Goal: Navigation & Orientation: Find specific page/section

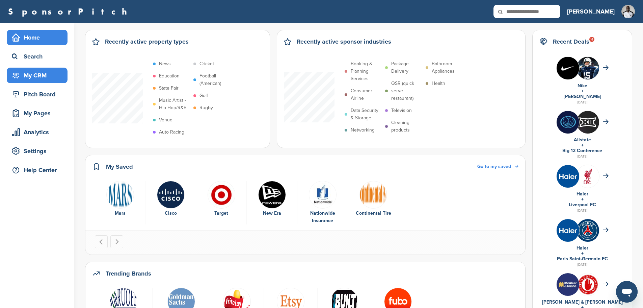
click at [50, 74] on div "My CRM" at bounding box center [38, 75] width 57 height 12
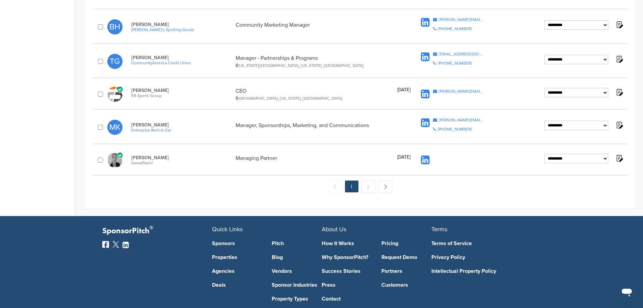
scroll to position [676, 0]
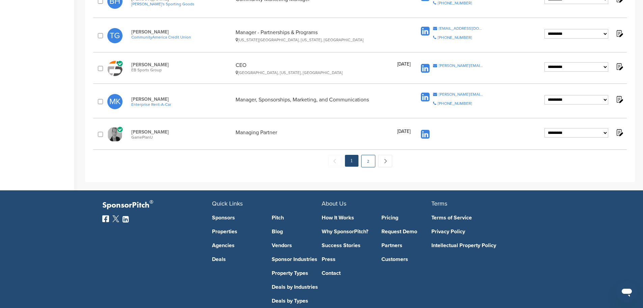
click at [366, 163] on link "2" at bounding box center [368, 161] width 14 height 12
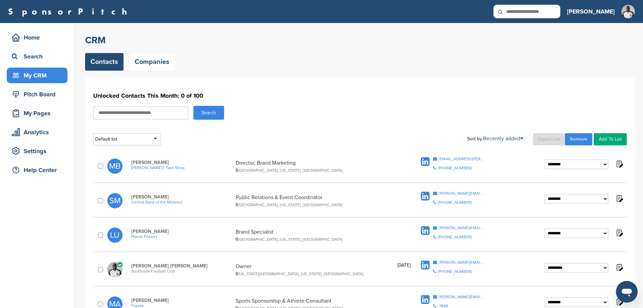
click at [354, 159] on div "**********" at bounding box center [360, 165] width 534 height 25
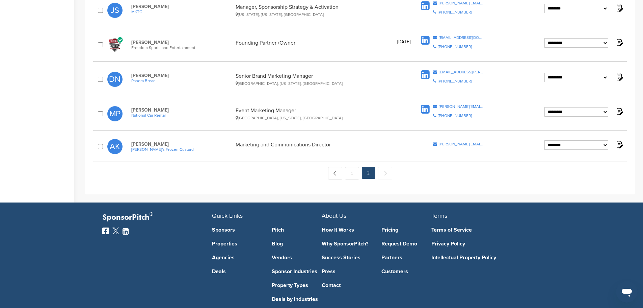
scroll to position [516, 0]
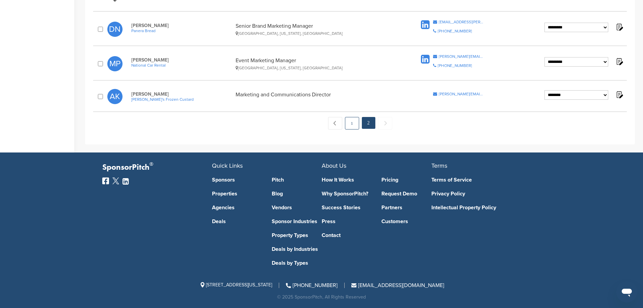
click at [349, 126] on link "1" at bounding box center [352, 123] width 14 height 12
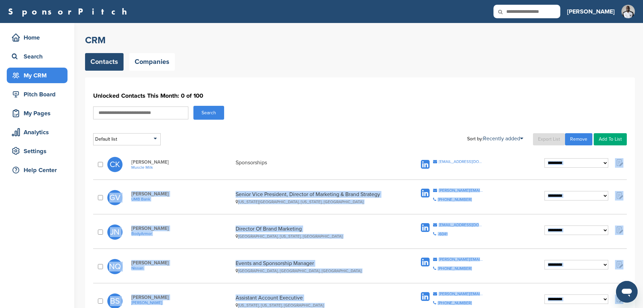
drag, startPoint x: 532, startPoint y: 172, endPoint x: 143, endPoint y: 152, distance: 389.2
click at [223, 166] on p "Chris Kildow Muscle Milk" at bounding box center [181, 164] width 101 height 10
click at [50, 116] on div "My Pages" at bounding box center [38, 113] width 57 height 12
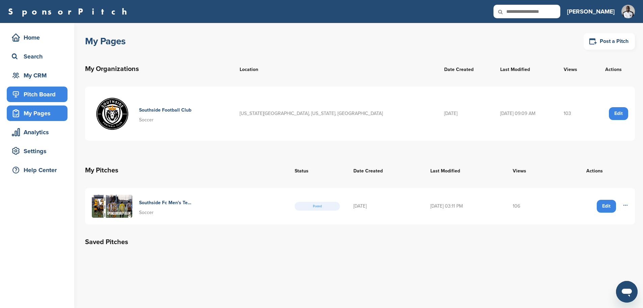
click at [55, 94] on div "Pitch Board" at bounding box center [38, 94] width 57 height 12
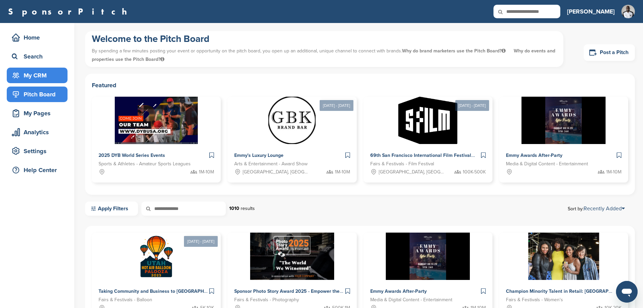
click at [45, 75] on div "My CRM" at bounding box center [38, 75] width 57 height 12
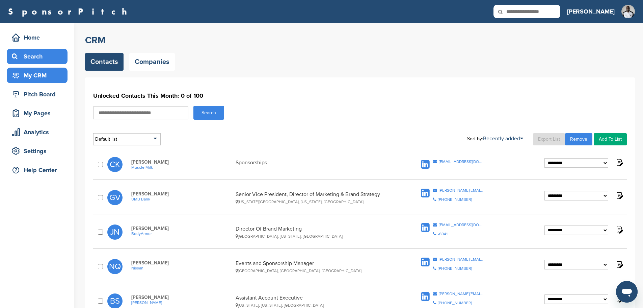
click at [40, 60] on div "Search" at bounding box center [38, 56] width 57 height 12
click at [40, 78] on div "My CRM" at bounding box center [38, 75] width 57 height 12
click at [41, 61] on div "Search" at bounding box center [38, 56] width 57 height 12
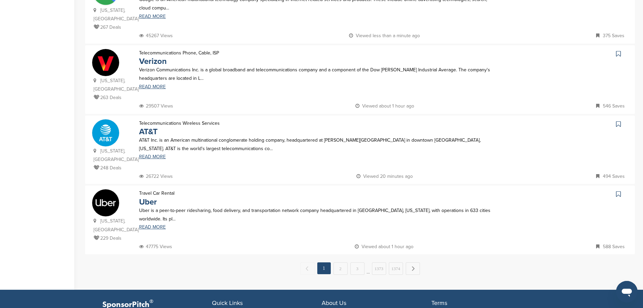
scroll to position [608, 0]
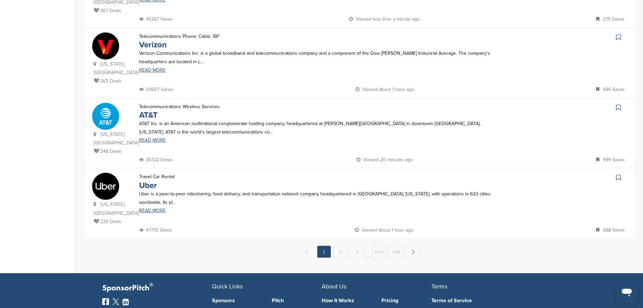
drag, startPoint x: 190, startPoint y: 121, endPoint x: 292, endPoint y: 116, distance: 102.8
click at [292, 155] on div "26722 Views Viewed 20 minutes ago 494 Saves" at bounding box center [382, 159] width 491 height 8
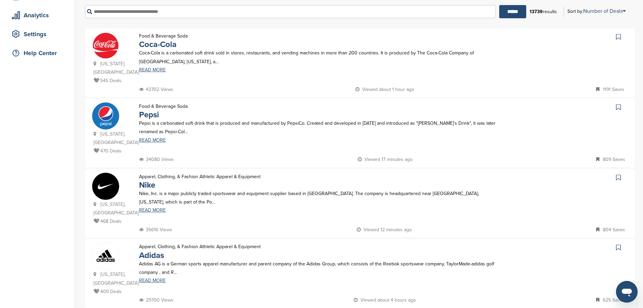
scroll to position [101, 0]
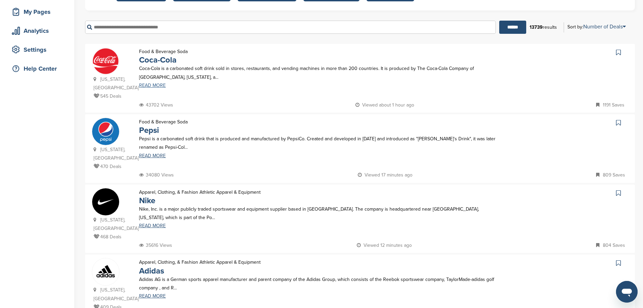
click at [163, 84] on link "READ MORE" at bounding box center [318, 85] width 359 height 5
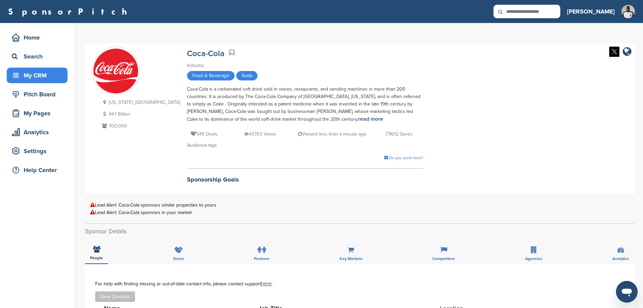
click at [45, 78] on div "My CRM" at bounding box center [38, 75] width 57 height 12
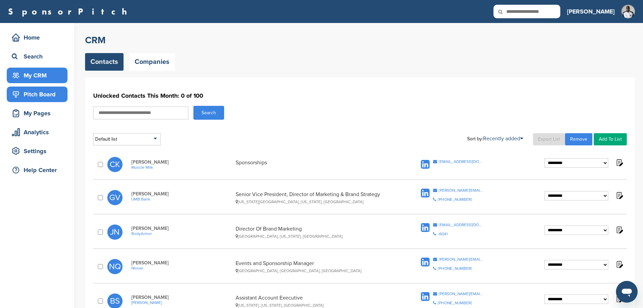
click at [37, 88] on div "Pitch Board" at bounding box center [38, 94] width 57 height 12
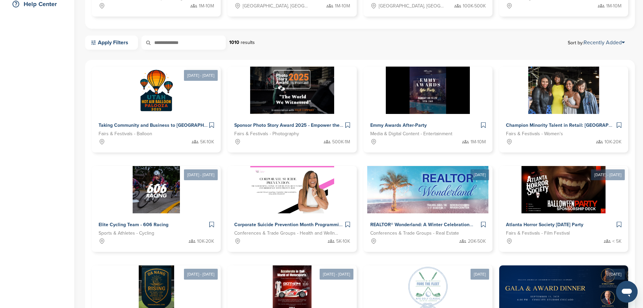
scroll to position [270, 0]
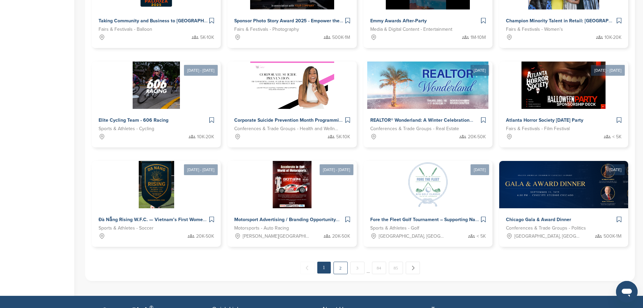
click at [341, 261] on link "2" at bounding box center [341, 267] width 14 height 12
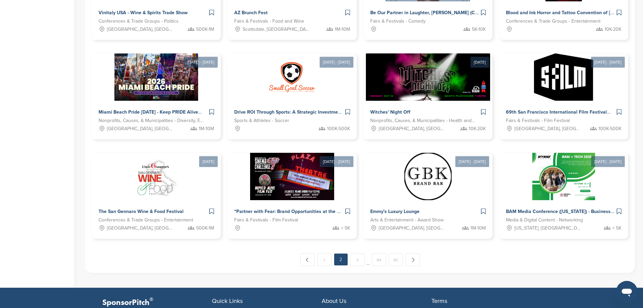
scroll to position [314, 0]
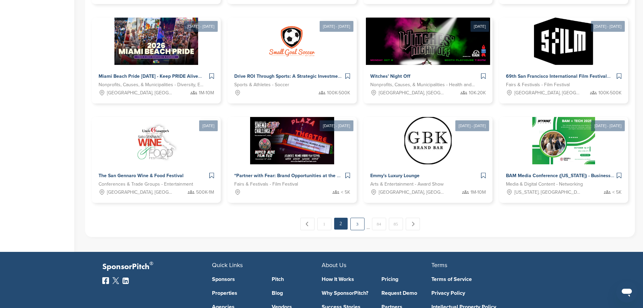
click at [359, 218] on link "3" at bounding box center [358, 224] width 14 height 12
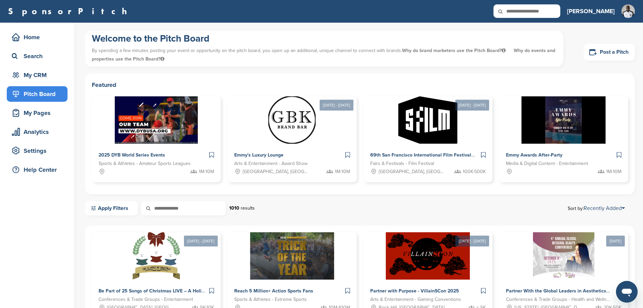
scroll to position [0, 0]
